Goal: Find specific page/section: Find specific page/section

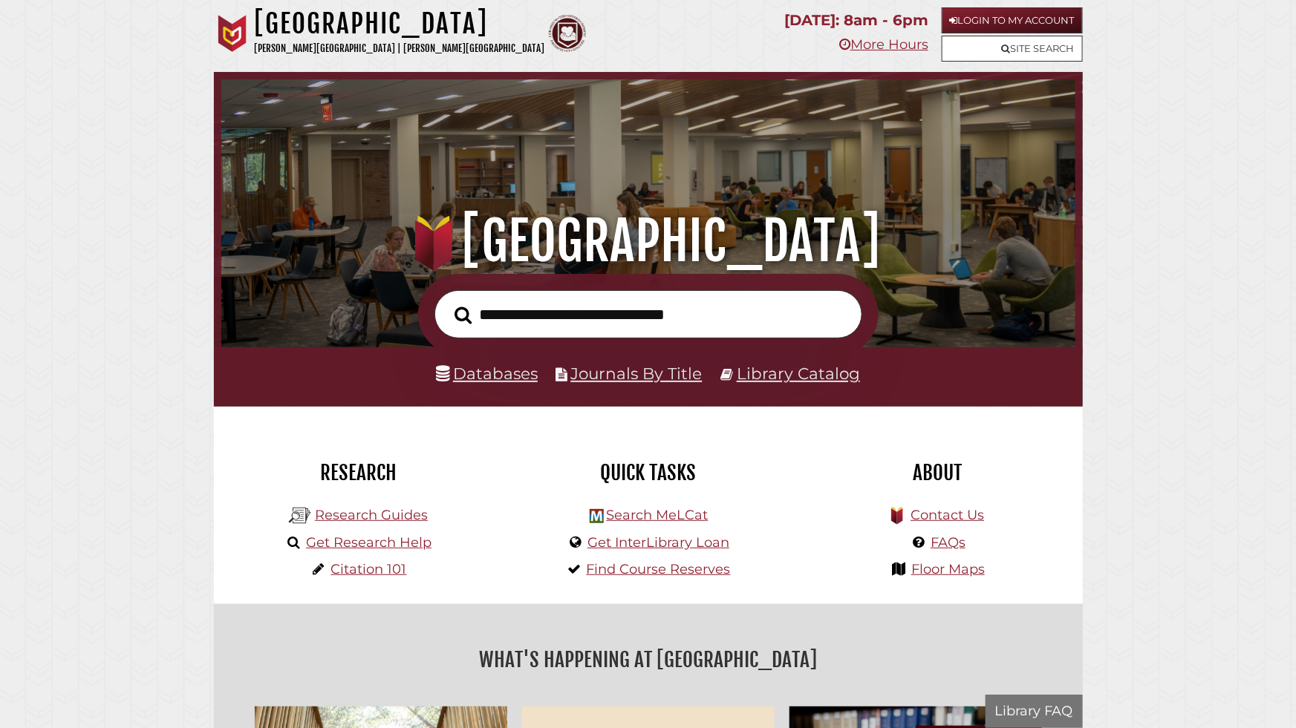
scroll to position [282, 846]
click at [894, 38] on link "More Hours" at bounding box center [883, 44] width 89 height 16
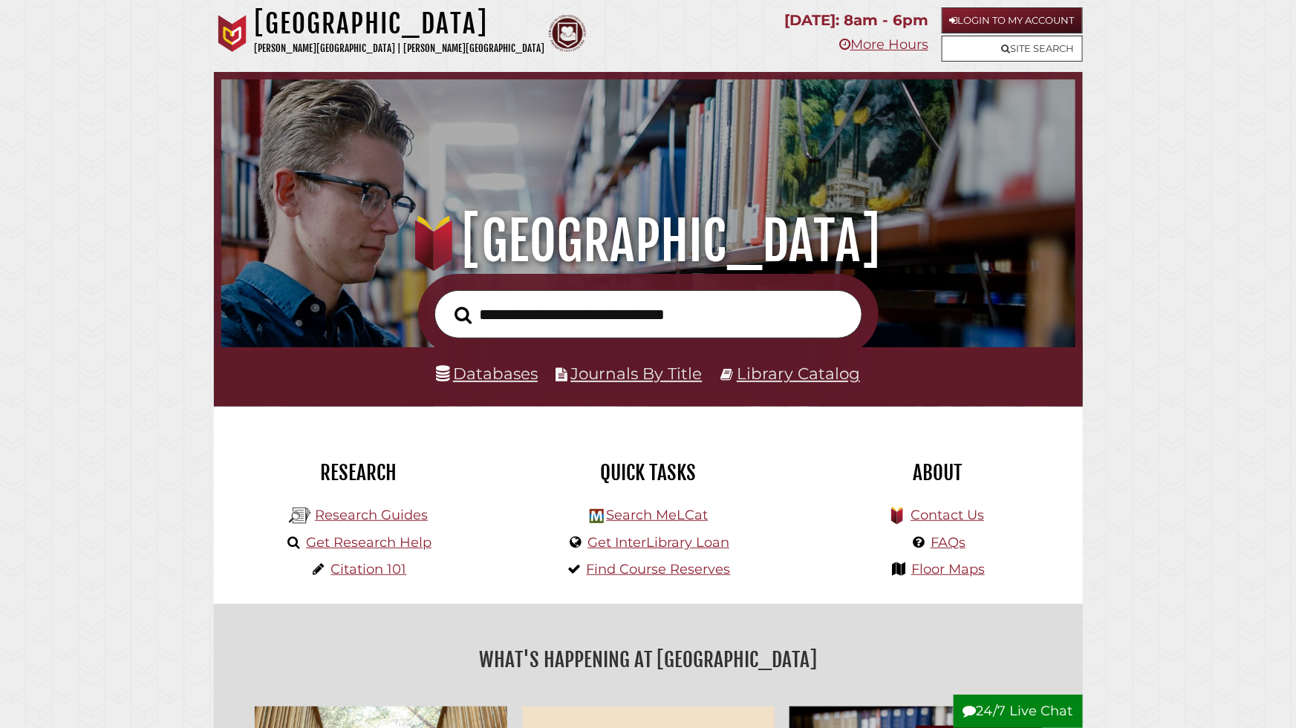
scroll to position [282, 846]
click at [893, 39] on link "More Hours" at bounding box center [883, 44] width 89 height 16
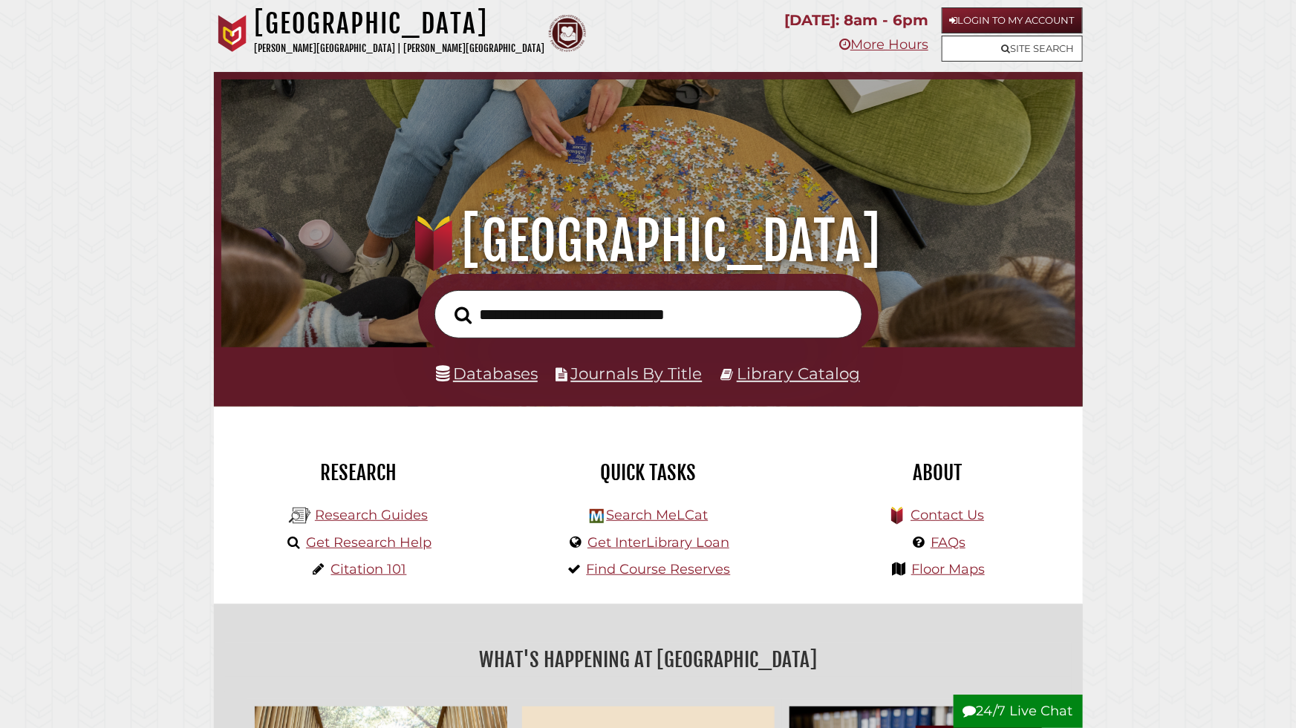
drag, startPoint x: 214, startPoint y: 181, endPoint x: 704, endPoint y: 68, distance: 502.9
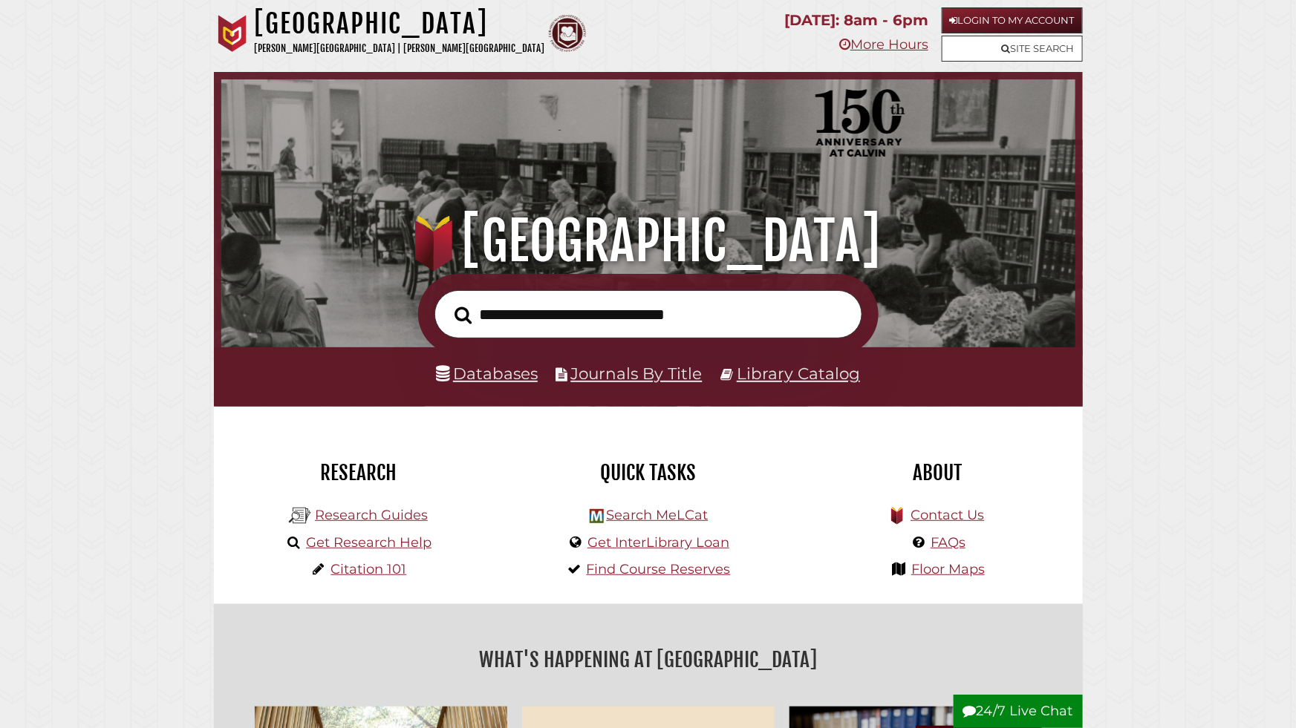
scroll to position [282, 846]
